Goal: Task Accomplishment & Management: Manage account settings

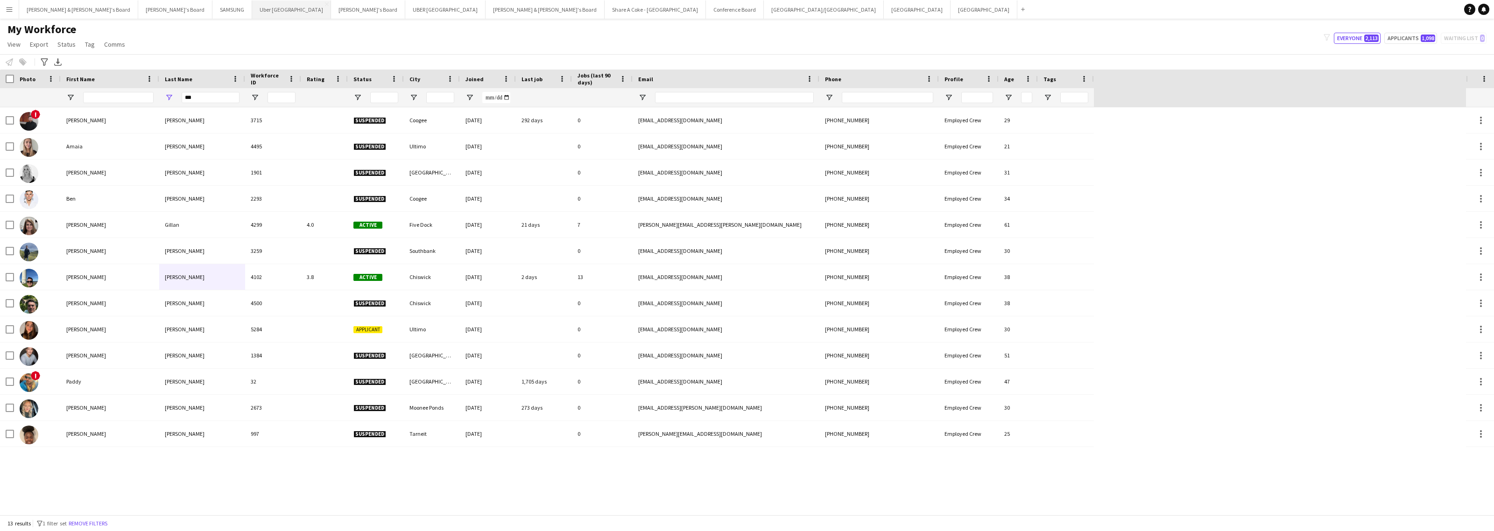
click at [252, 10] on button "Uber Sydney Close" at bounding box center [291, 9] width 79 height 18
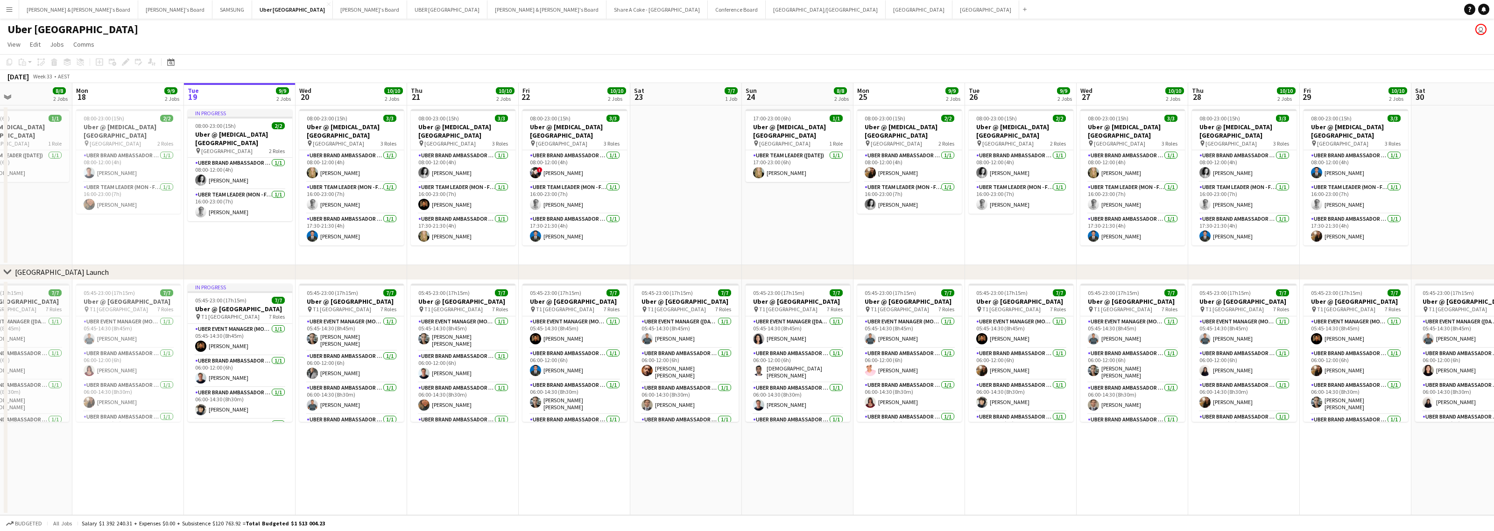
scroll to position [0, 257]
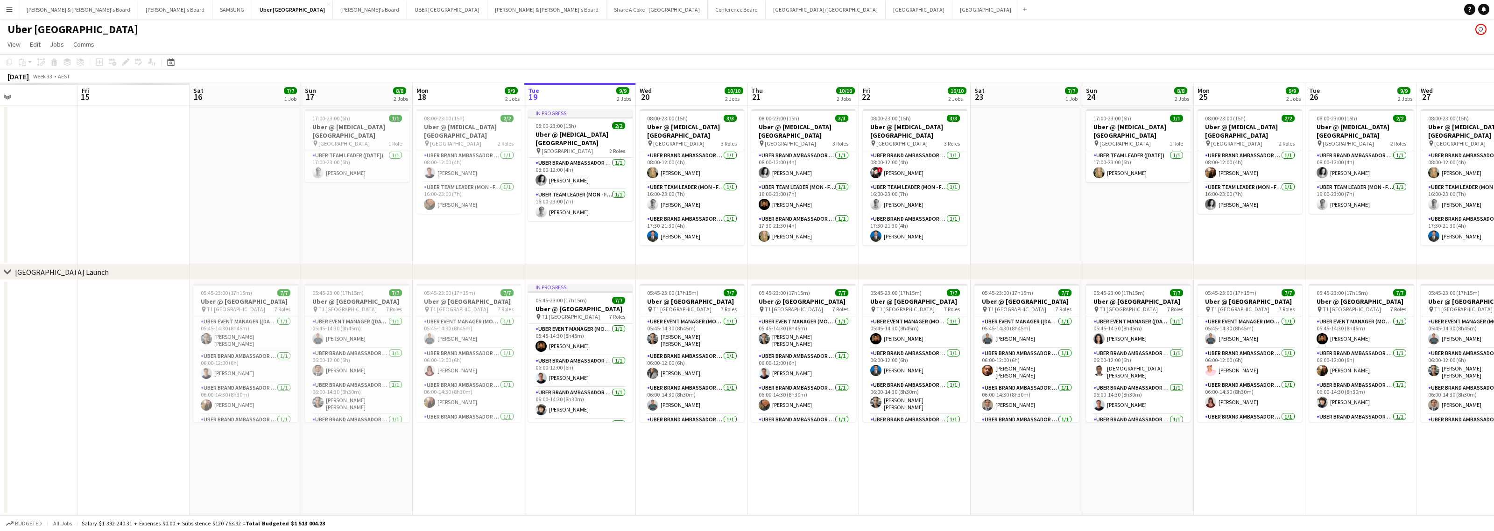
drag, startPoint x: 631, startPoint y: 467, endPoint x: 1044, endPoint y: 448, distance: 413.1
click at [1044, 448] on app-calendar-viewport "Tue 12 Wed 13 Thu 14 Fri 15 Sat 16 7/7 1 Job Sun 17 8/8 2 Jobs Mon 18 9/9 2 Job…" at bounding box center [747, 299] width 1494 height 432
